Goal: Transaction & Acquisition: Register for event/course

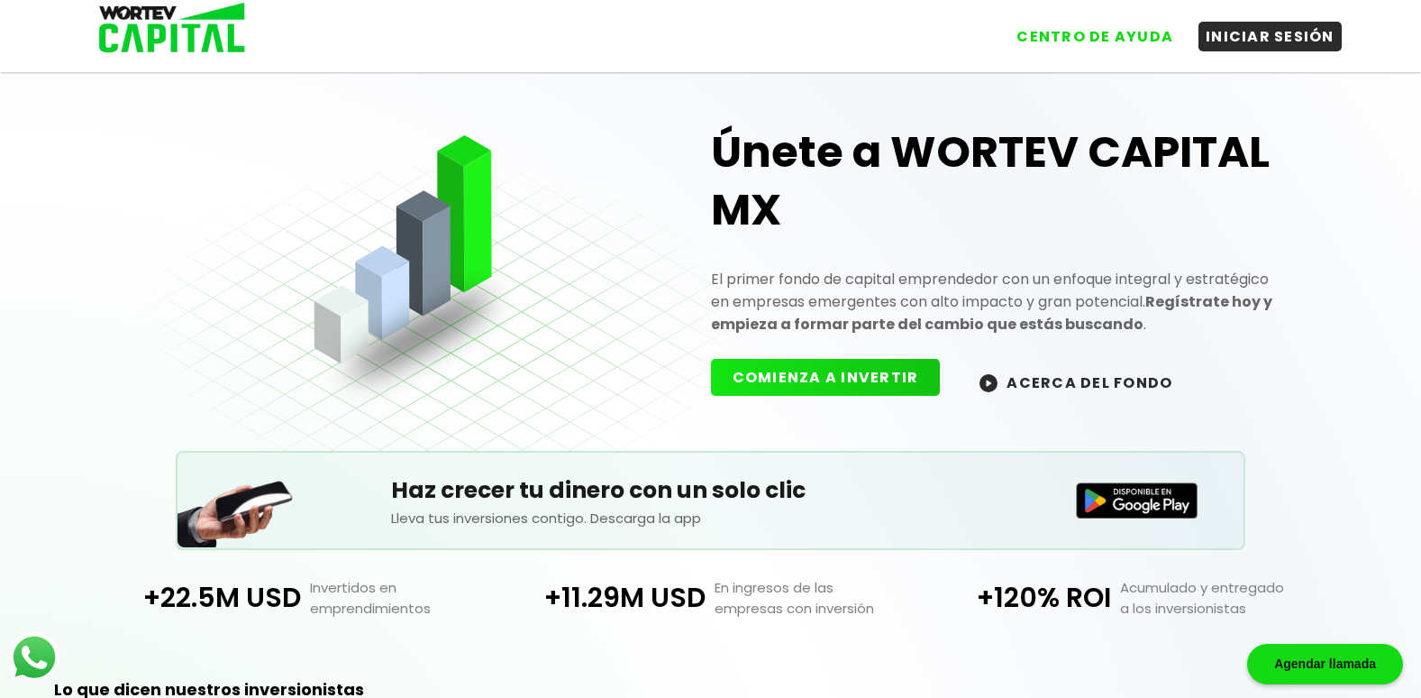
click at [888, 379] on button "COMIENZA A INVERTIR" at bounding box center [826, 377] width 230 height 37
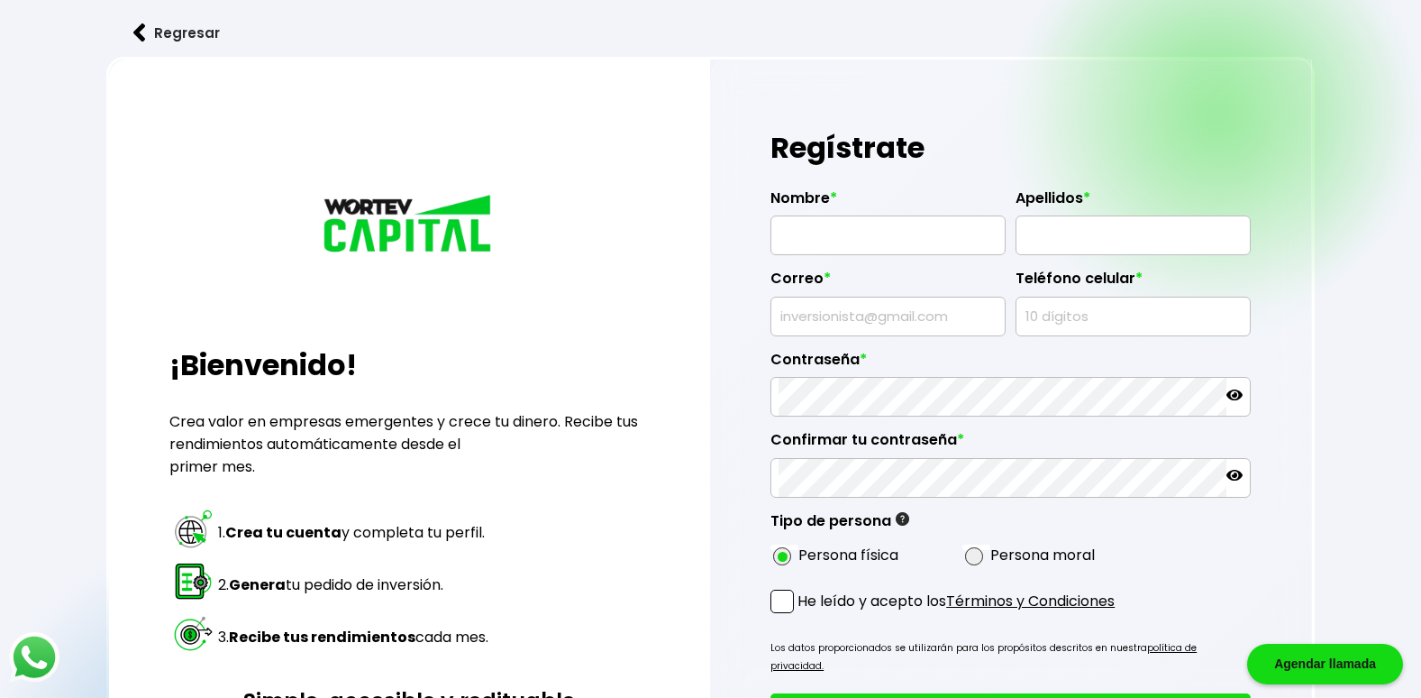
click at [174, 28] on button "Regresar" at bounding box center [176, 33] width 141 height 48
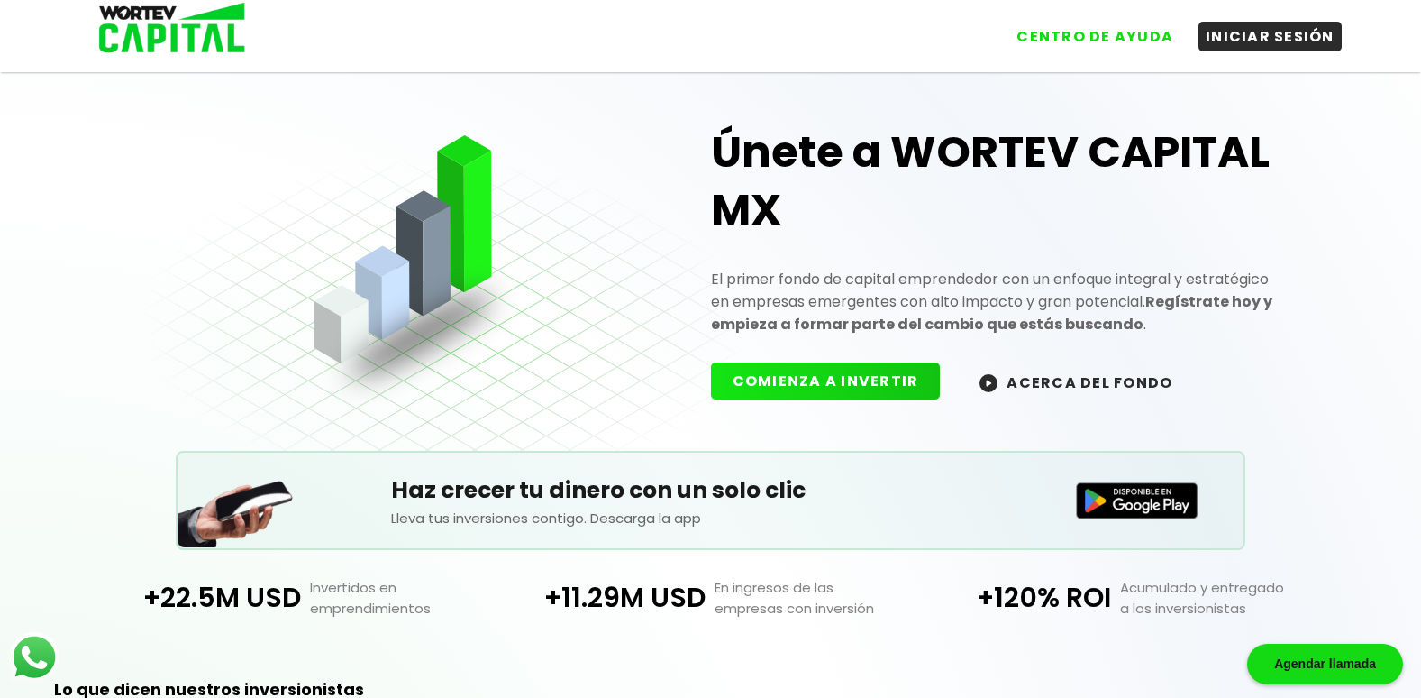
click at [1112, 375] on button "ACERCA DEL FONDO" at bounding box center [1076, 381] width 236 height 39
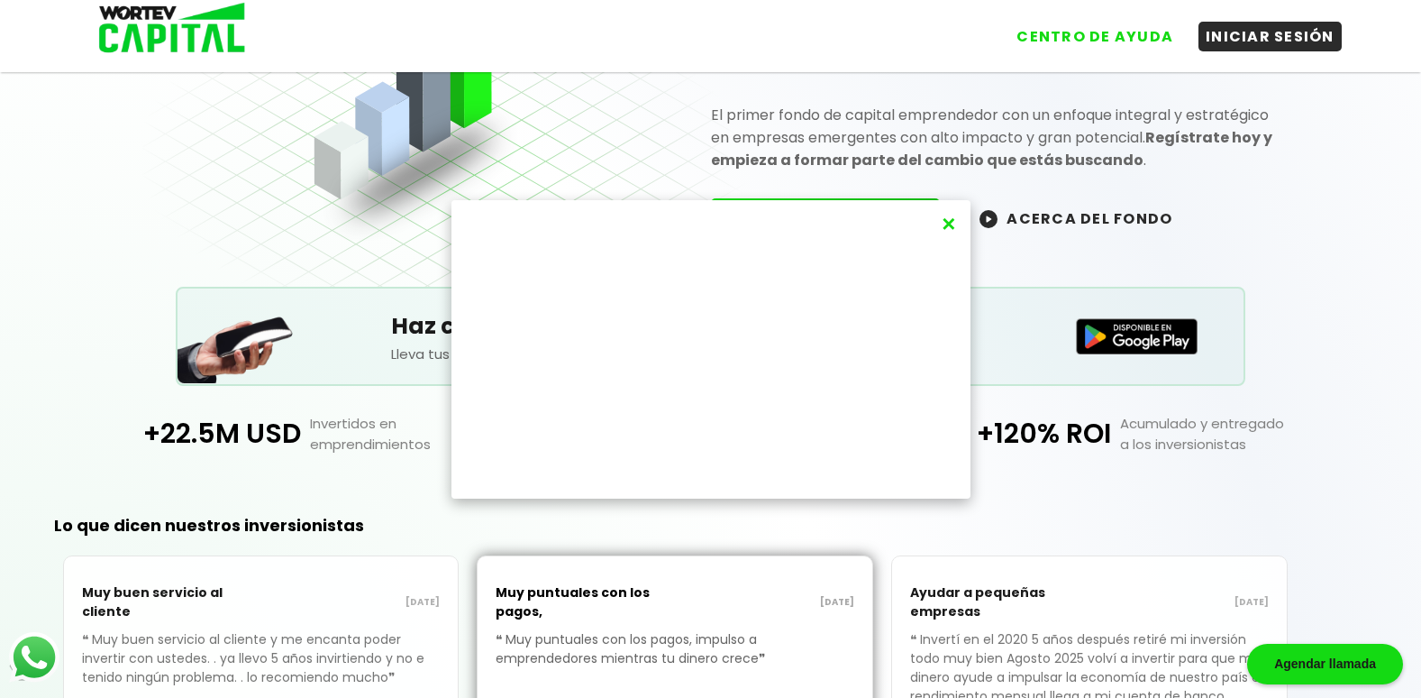
scroll to position [180, 0]
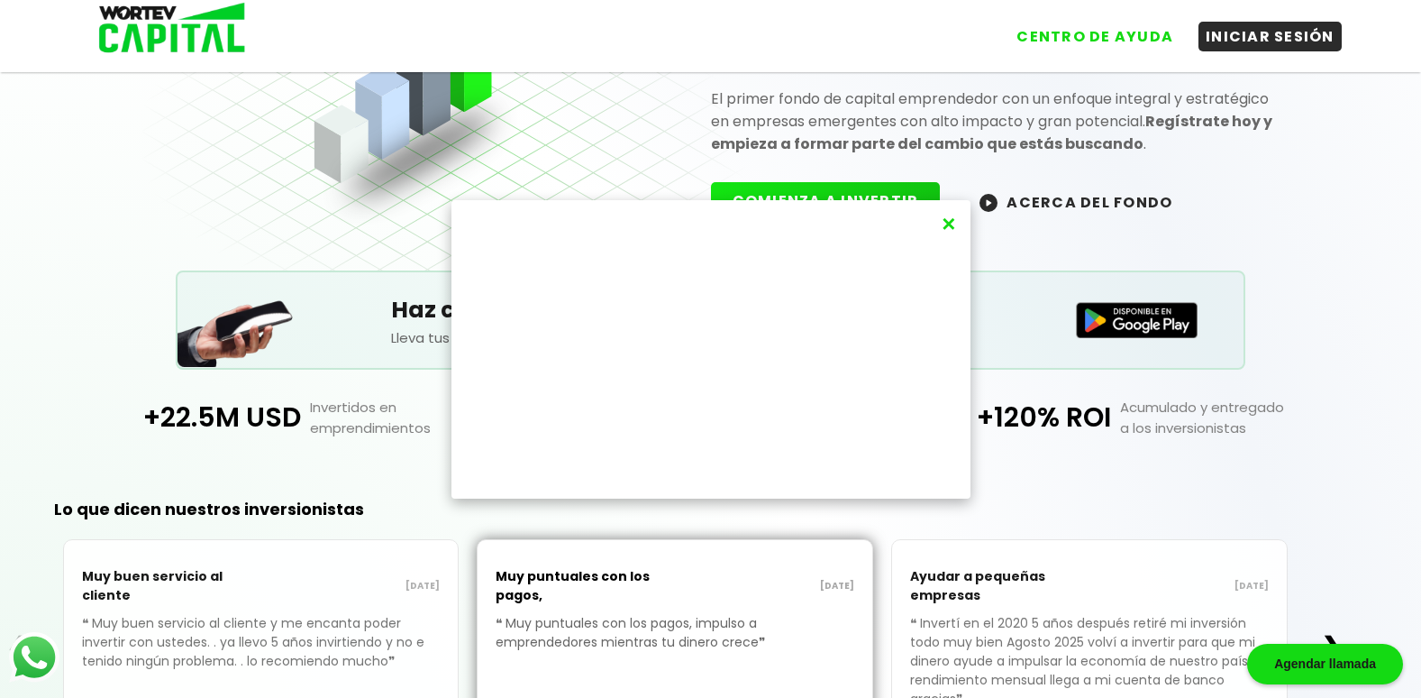
click at [951, 224] on button "×" at bounding box center [948, 224] width 24 height 30
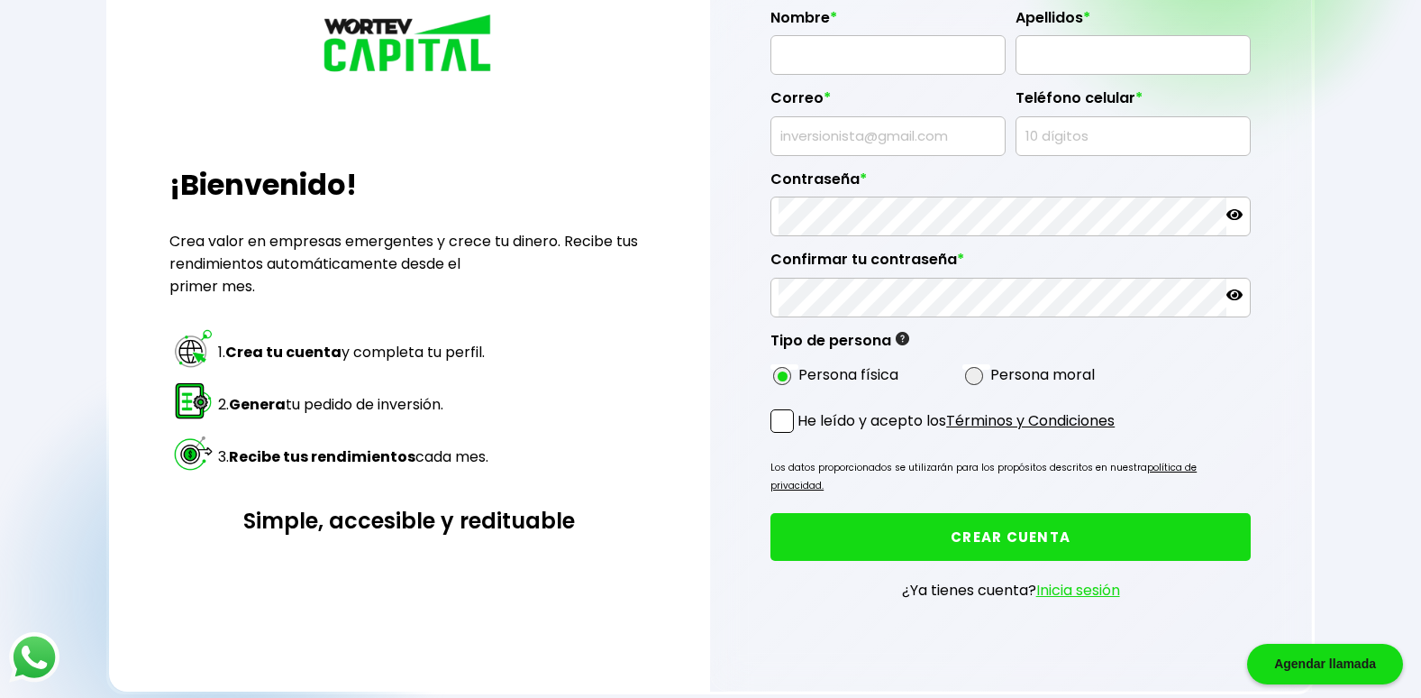
radio input "true"
